Goal: Find specific page/section: Find specific page/section

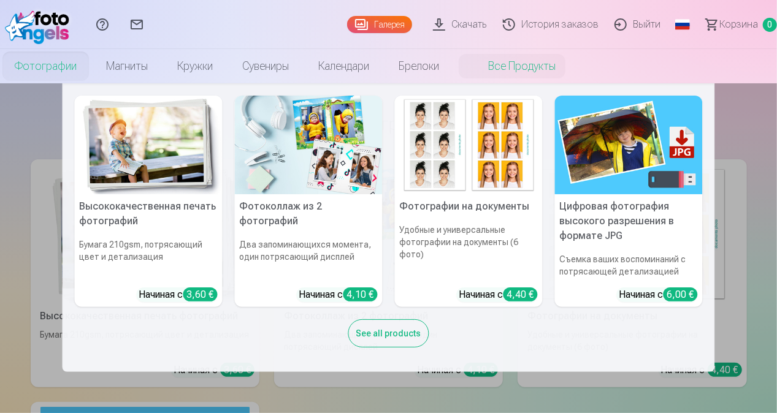
click at [74, 78] on link "Фотографии" at bounding box center [45, 66] width 91 height 34
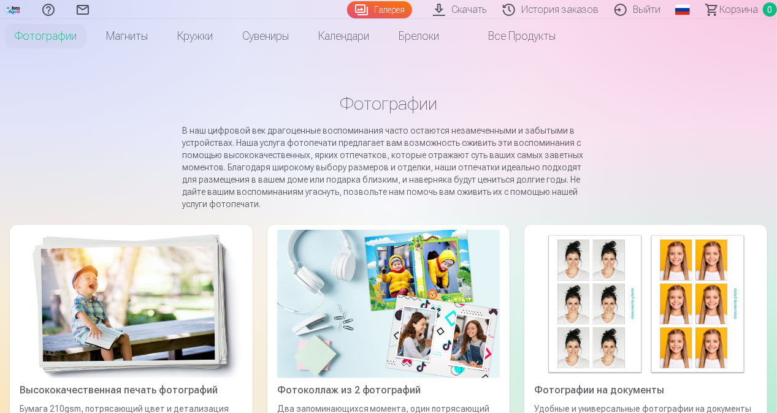
scroll to position [31, 0]
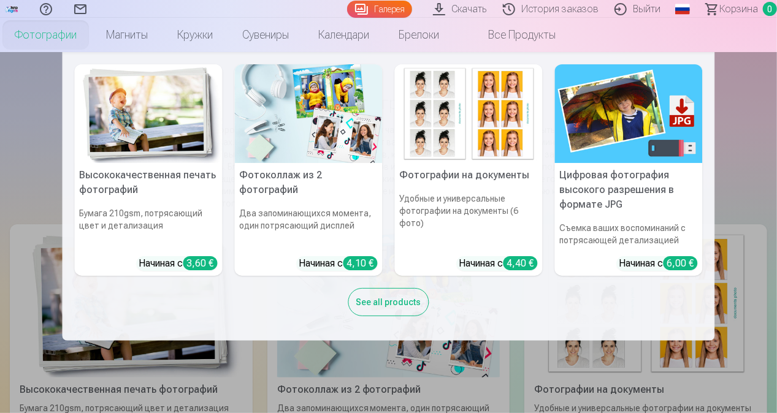
click at [47, 34] on link "Фотографии" at bounding box center [45, 35] width 91 height 34
